Goal: Information Seeking & Learning: Learn about a topic

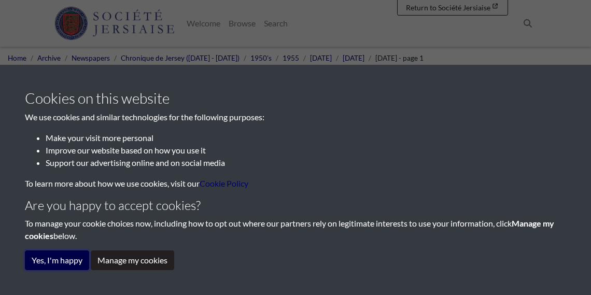
click at [66, 261] on button "Yes, I'm happy" at bounding box center [57, 260] width 64 height 20
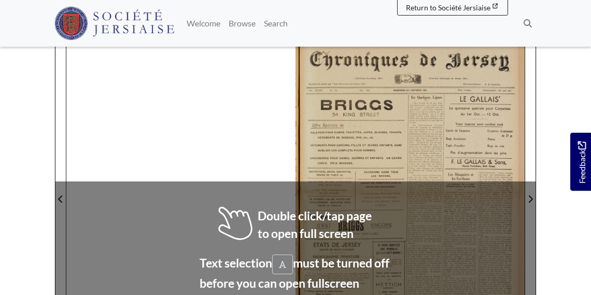
scroll to position [132, 0]
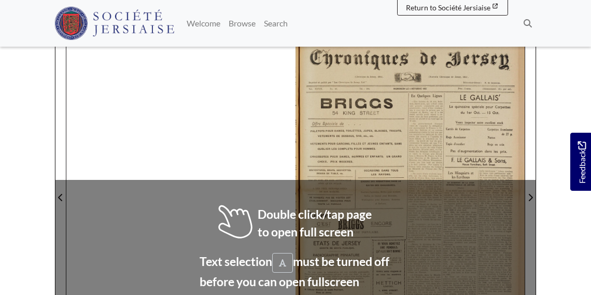
click at [222, 207] on div at bounding box center [295, 191] width 458 height 324
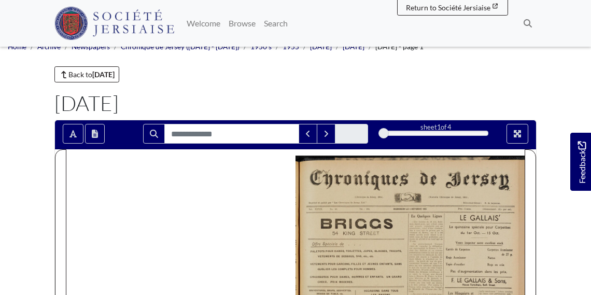
scroll to position [0, 0]
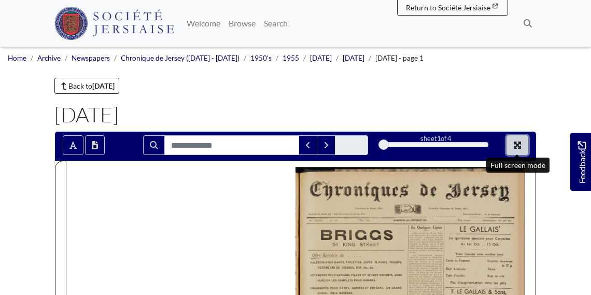
click at [517, 142] on icon "Full screen mode" at bounding box center [517, 145] width 8 height 8
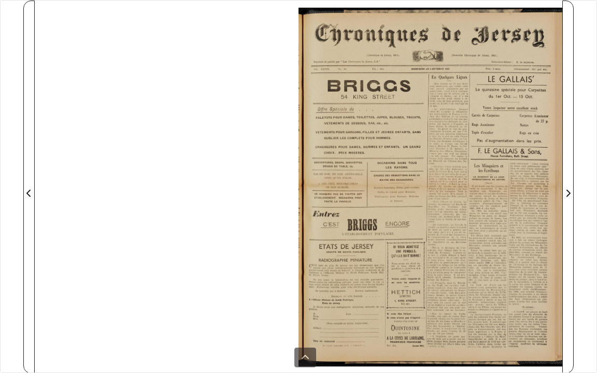
click at [457, 193] on div at bounding box center [431, 187] width 264 height 373
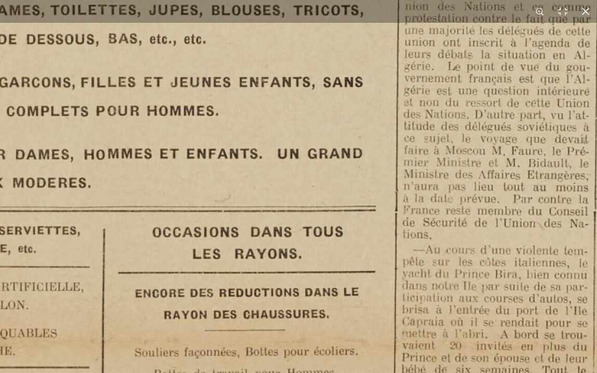
click at [455, 294] on img at bounding box center [410, 349] width 1282 height 1814
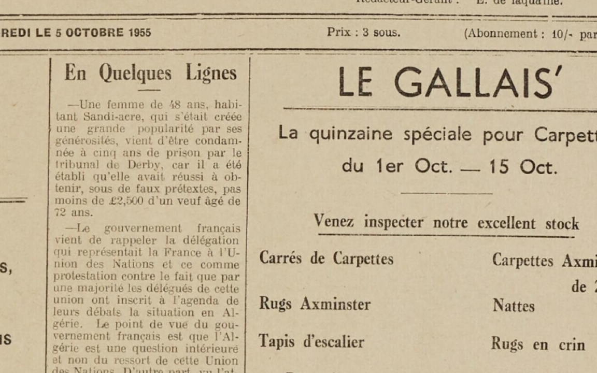
click at [78, 10] on div "1 / 1" at bounding box center [298, 186] width 597 height 373
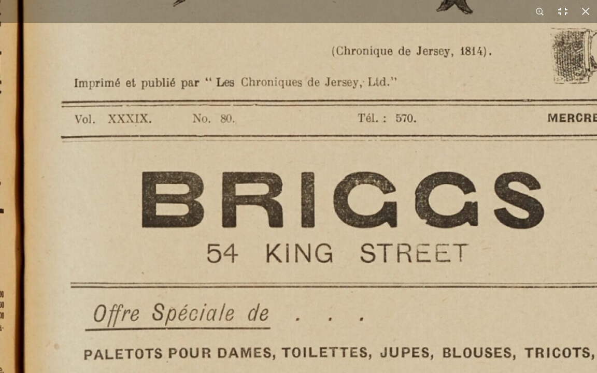
click at [562, 11] on button at bounding box center [562, 11] width 23 height 23
